Goal: Information Seeking & Learning: Learn about a topic

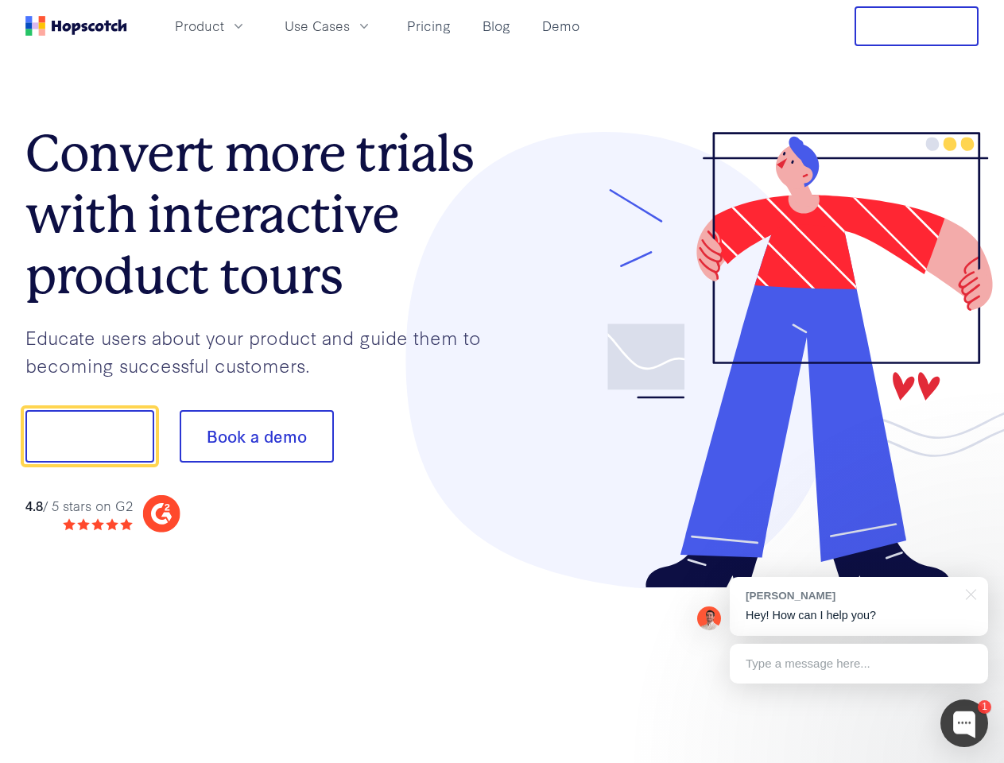
click at [502, 382] on div at bounding box center [740, 360] width 477 height 457
click at [224, 25] on span "Product" at bounding box center [199, 26] width 49 height 20
click at [350, 25] on span "Use Cases" at bounding box center [317, 26] width 65 height 20
click at [917, 26] on button "Free Trial" at bounding box center [917, 26] width 124 height 40
click at [89, 436] on button "Show me!" at bounding box center [89, 436] width 129 height 52
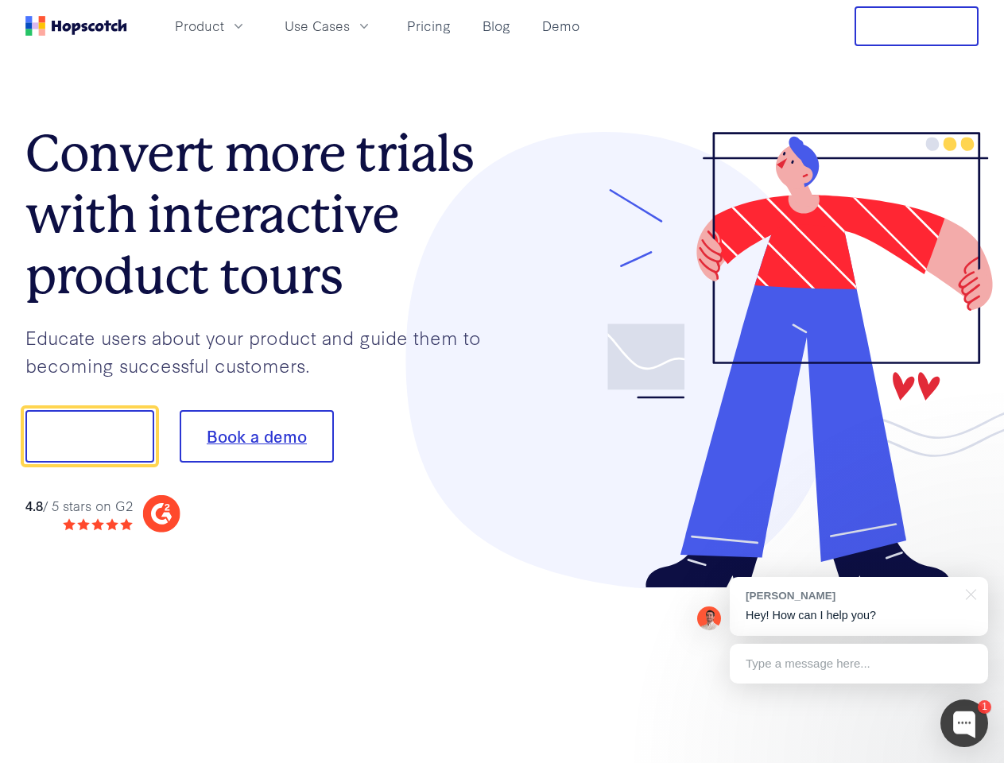
click at [256, 436] on button "Book a demo" at bounding box center [257, 436] width 154 height 52
click at [964, 723] on div at bounding box center [964, 724] width 48 height 48
click at [858, 607] on div "[PERSON_NAME] Hey! How can I help you?" at bounding box center [859, 606] width 258 height 59
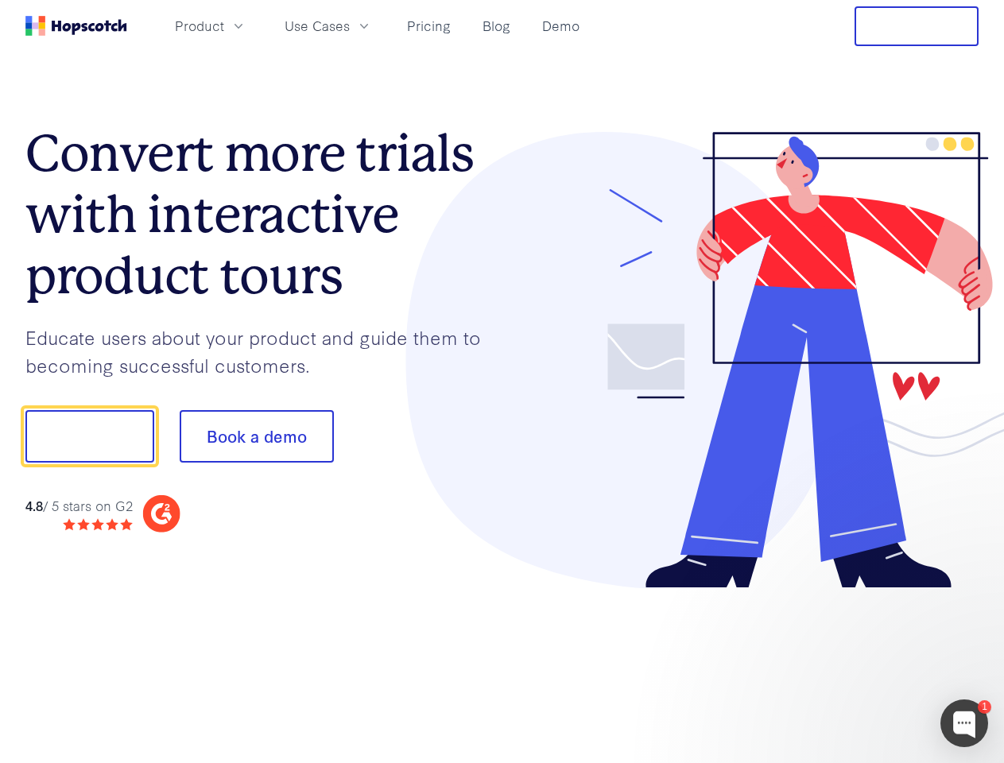
click at [968, 593] on div at bounding box center [839, 540] width 298 height 317
click at [858, 664] on div at bounding box center [839, 540] width 298 height 317
